Goal: Information Seeking & Learning: Learn about a topic

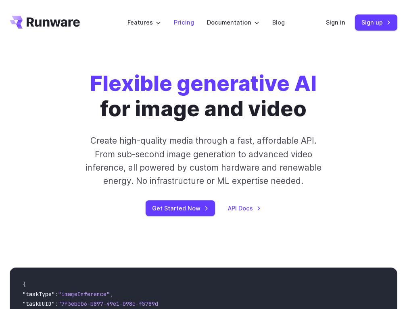
click at [189, 22] on link "Pricing" at bounding box center [184, 22] width 20 height 9
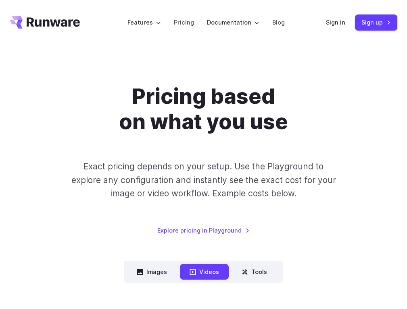
scroll to position [1088, 0]
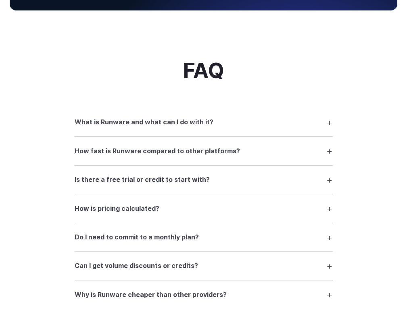
click at [203, 181] on summary "Is there a free trial or credit to start with?" at bounding box center [204, 179] width 258 height 15
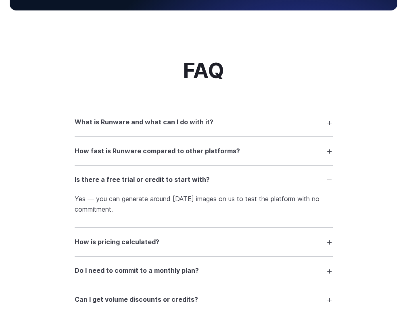
click at [203, 300] on summary "Can I get volume discounts or credits?" at bounding box center [204, 299] width 258 height 15
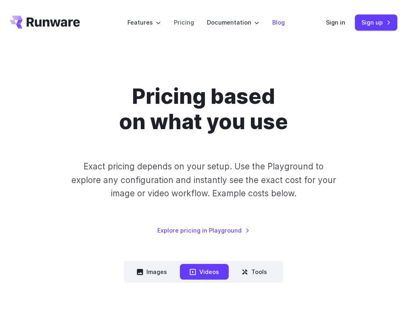
click at [276, 22] on link "Blog" at bounding box center [278, 22] width 12 height 9
